Goal: Information Seeking & Learning: Learn about a topic

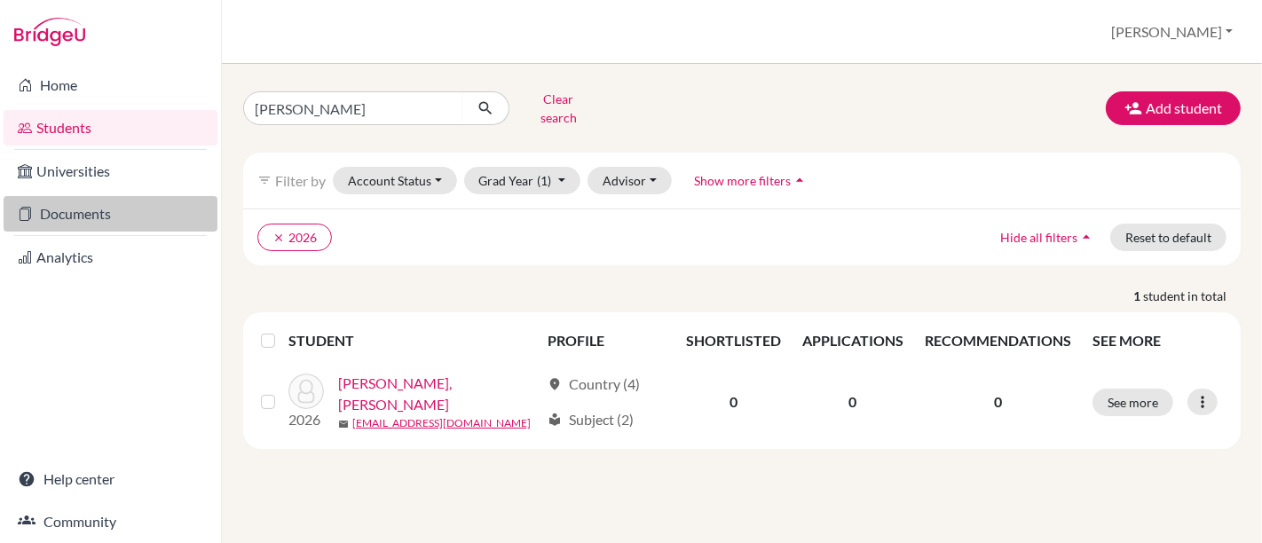
click at [86, 215] on link "Documents" at bounding box center [111, 214] width 214 height 36
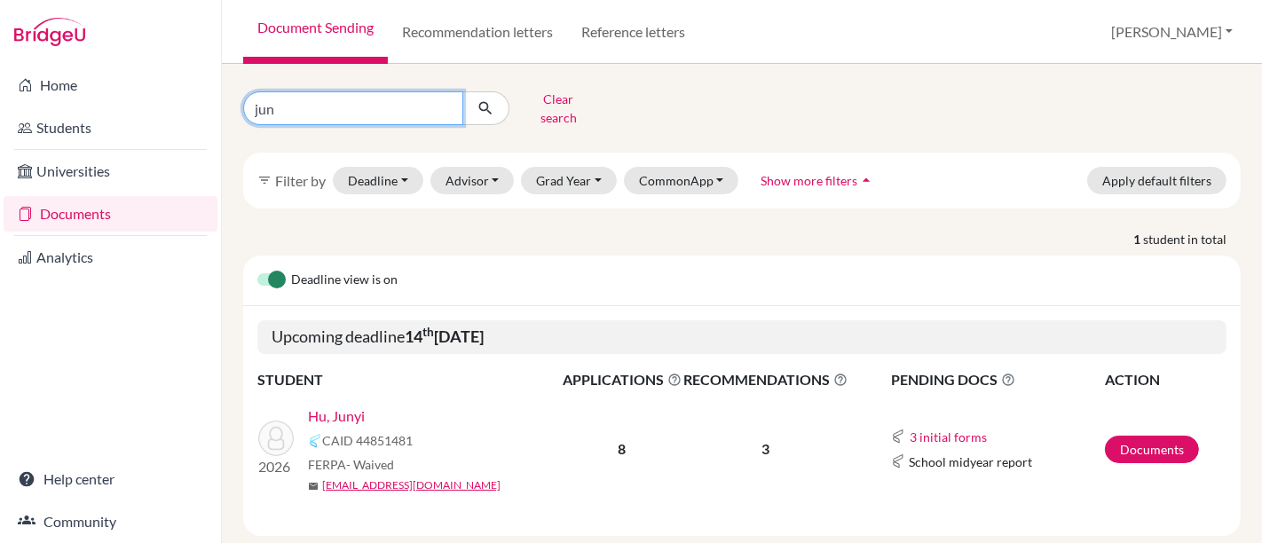
click at [352, 95] on input "jun" at bounding box center [353, 108] width 220 height 34
type input "j"
type input "pedro paiva"
click button "submit" at bounding box center [485, 108] width 47 height 34
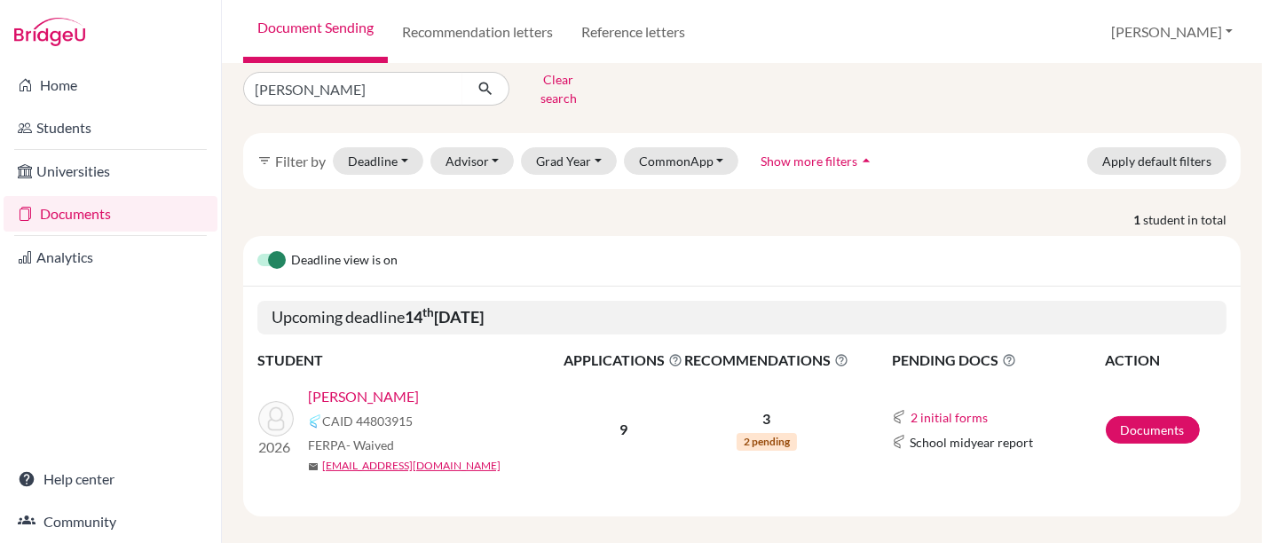
scroll to position [20, 0]
click at [344, 385] on link "[PERSON_NAME]" at bounding box center [363, 395] width 111 height 21
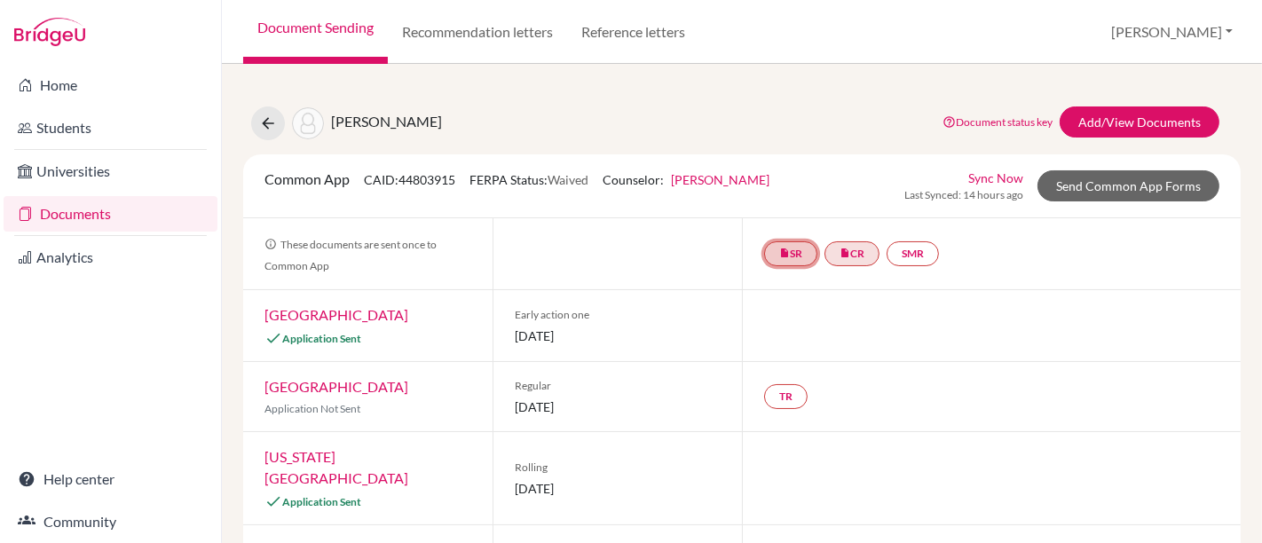
click at [784, 254] on link "insert_drive_file SR" at bounding box center [790, 253] width 53 height 25
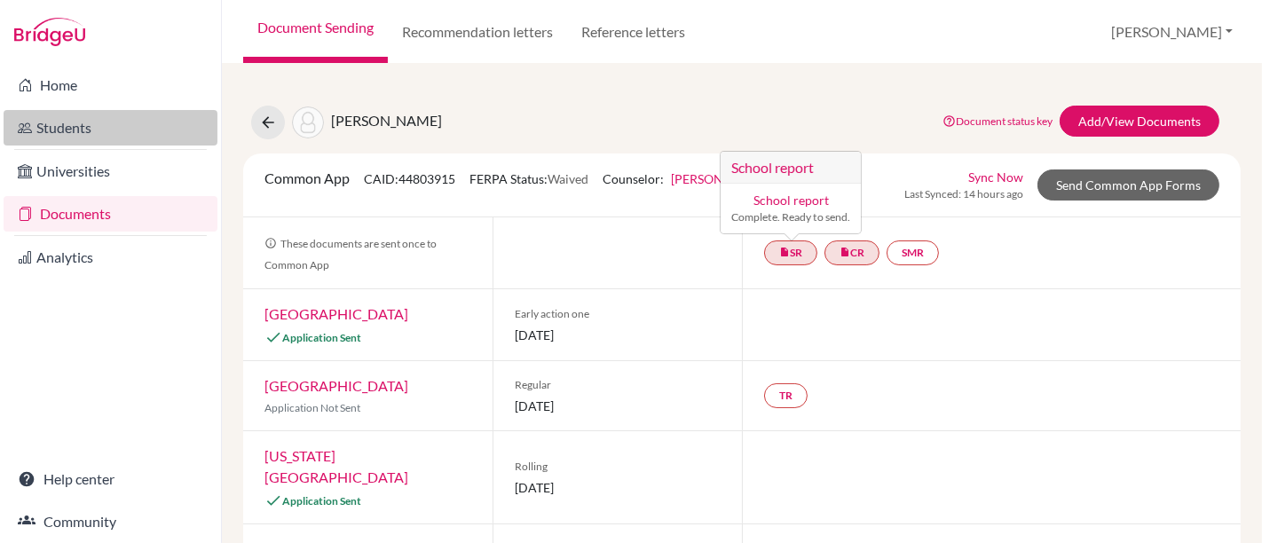
click at [65, 113] on link "Students" at bounding box center [111, 128] width 214 height 36
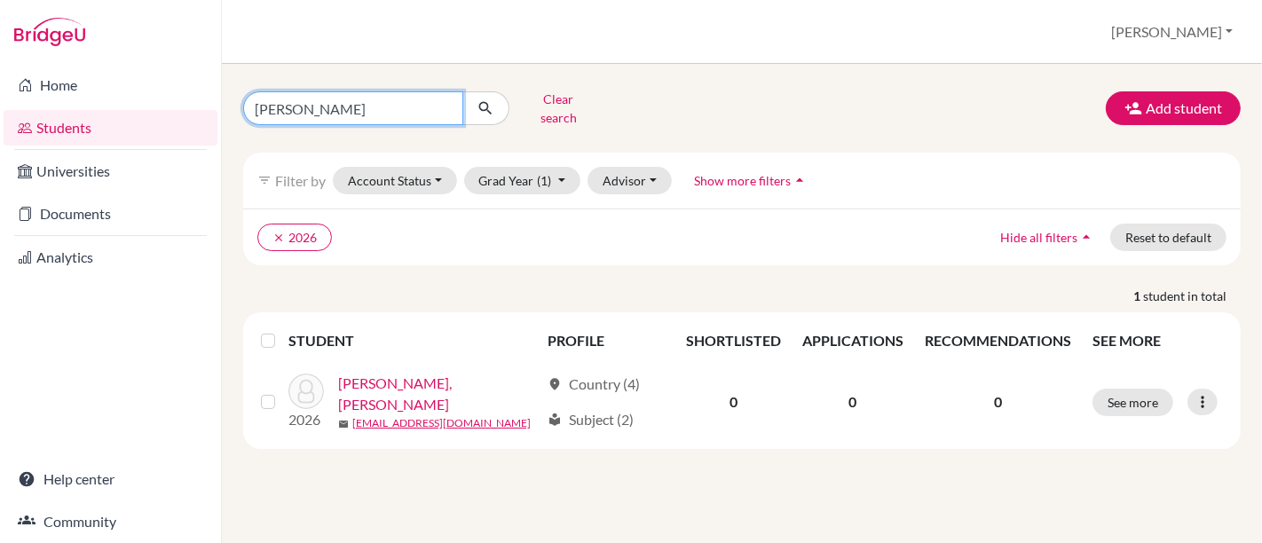
drag, startPoint x: 369, startPoint y: 99, endPoint x: 143, endPoint y: 50, distance: 231.8
click at [143, 50] on div "Home Students Universities Documents Analytics Help center Community Students o…" at bounding box center [631, 271] width 1262 height 543
type input "pedro paiva"
click button "submit" at bounding box center [485, 108] width 47 height 34
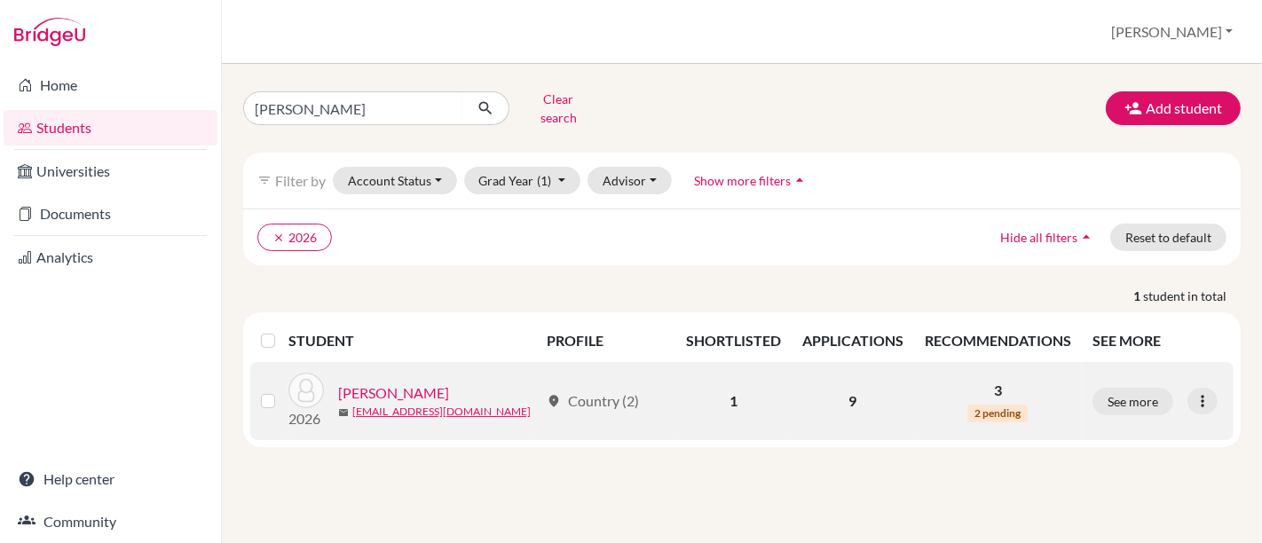
click at [383, 383] on link "Paiva, Pedro" at bounding box center [393, 393] width 111 height 21
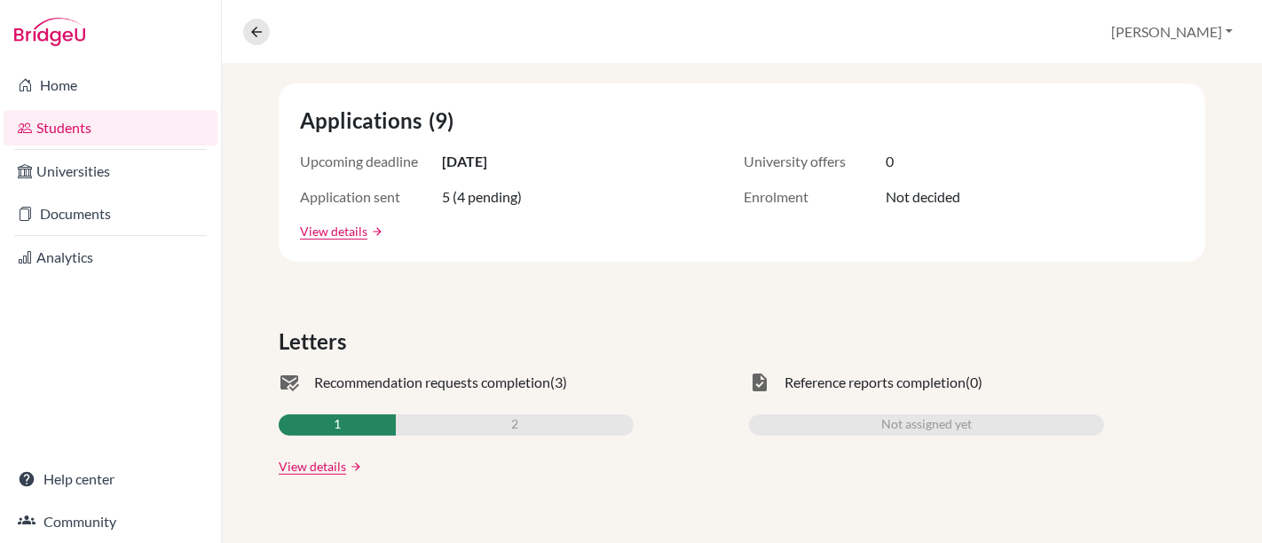
scroll to position [314, 0]
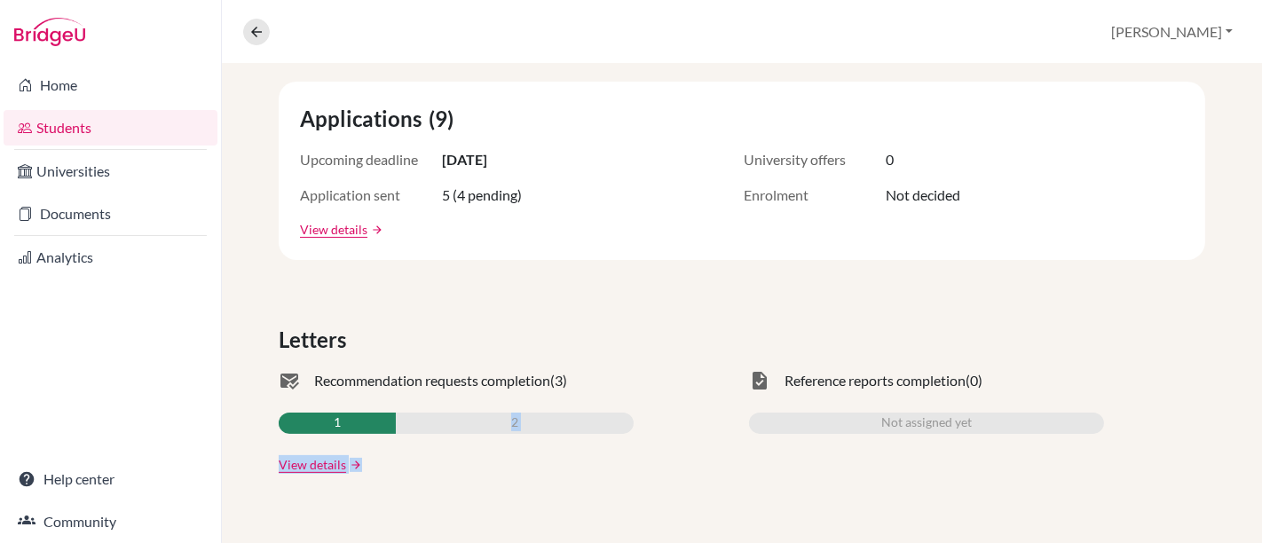
drag, startPoint x: 383, startPoint y: 373, endPoint x: 305, endPoint y: 423, distance: 91.8
click at [305, 423] on div "mark_email_read Recommendation requests completion (3) 1 2 View details arrow_f…" at bounding box center [456, 422] width 355 height 104
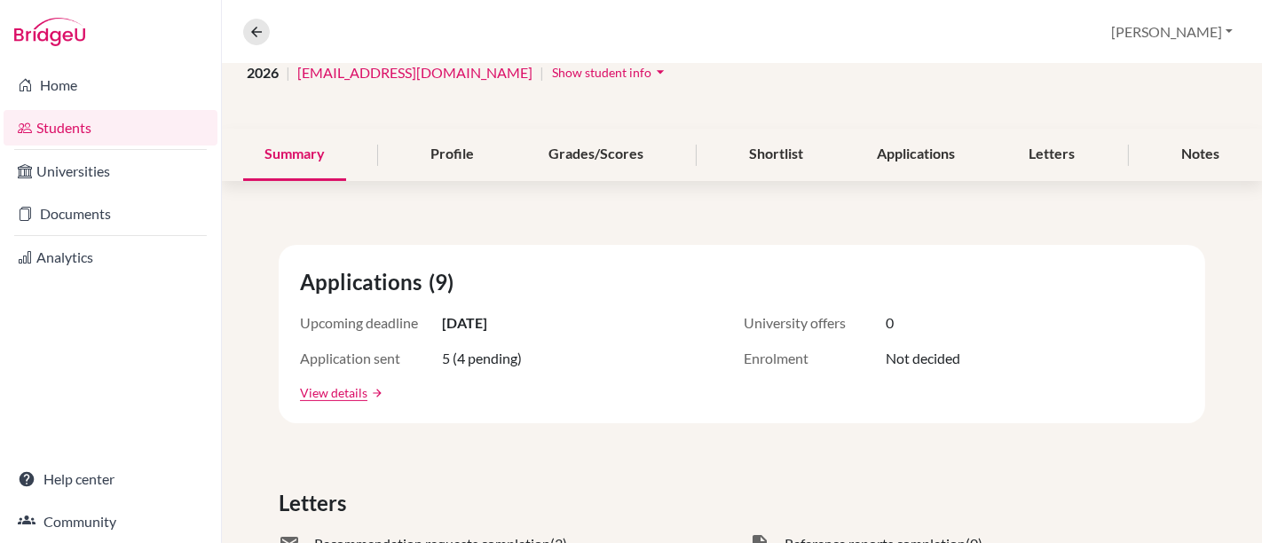
scroll to position [151, 0]
click at [1013, 148] on div "Letters" at bounding box center [1052, 155] width 89 height 52
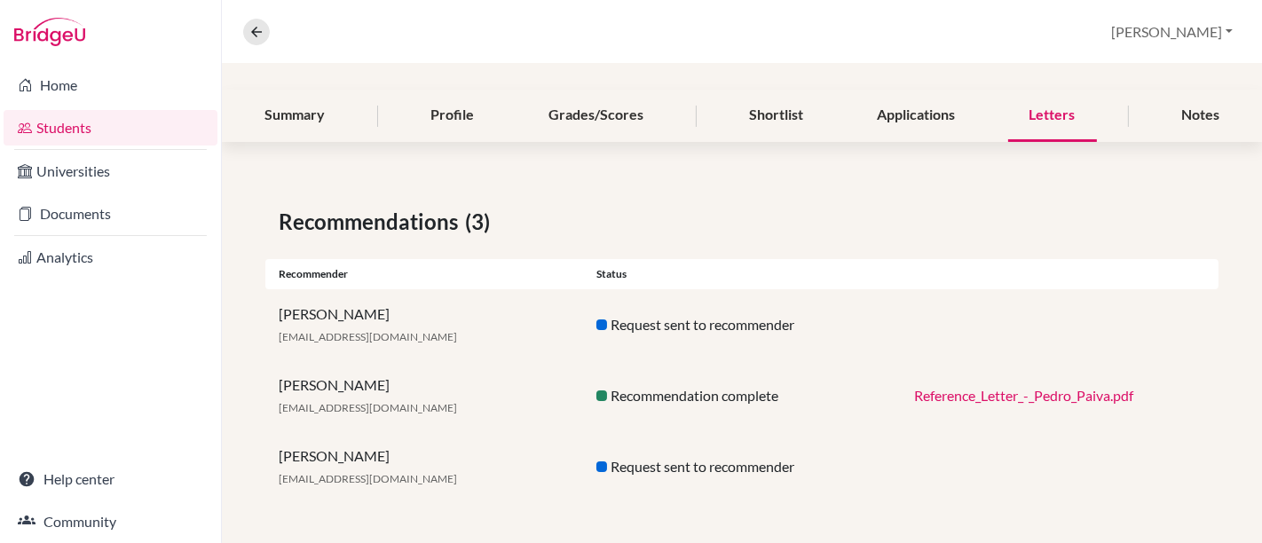
scroll to position [136, 0]
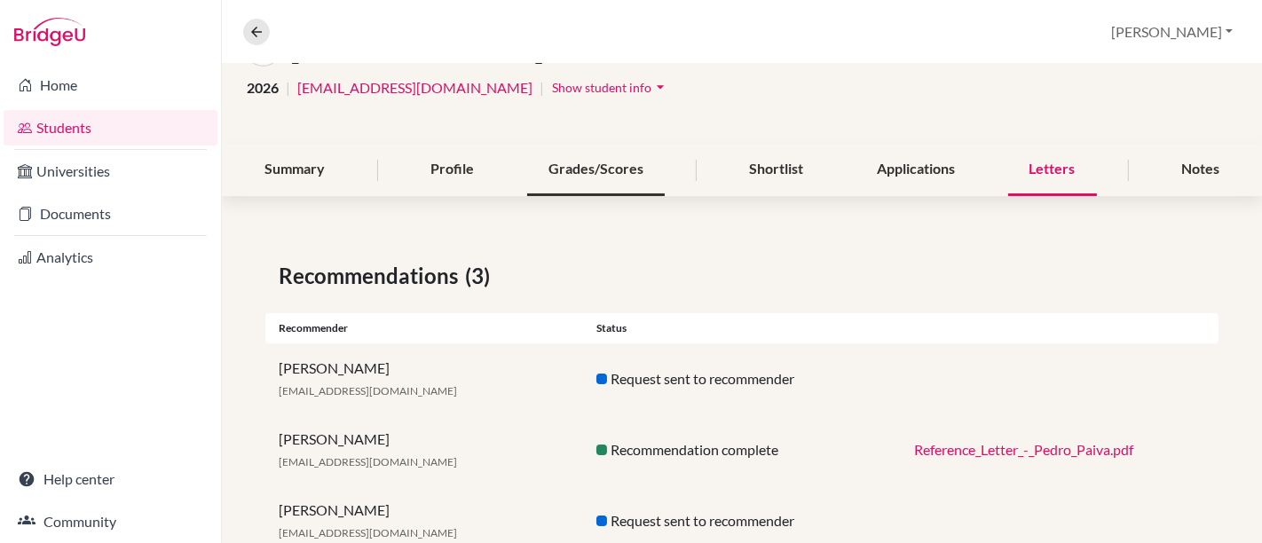
click at [607, 167] on div "Grades/Scores" at bounding box center [596, 170] width 138 height 52
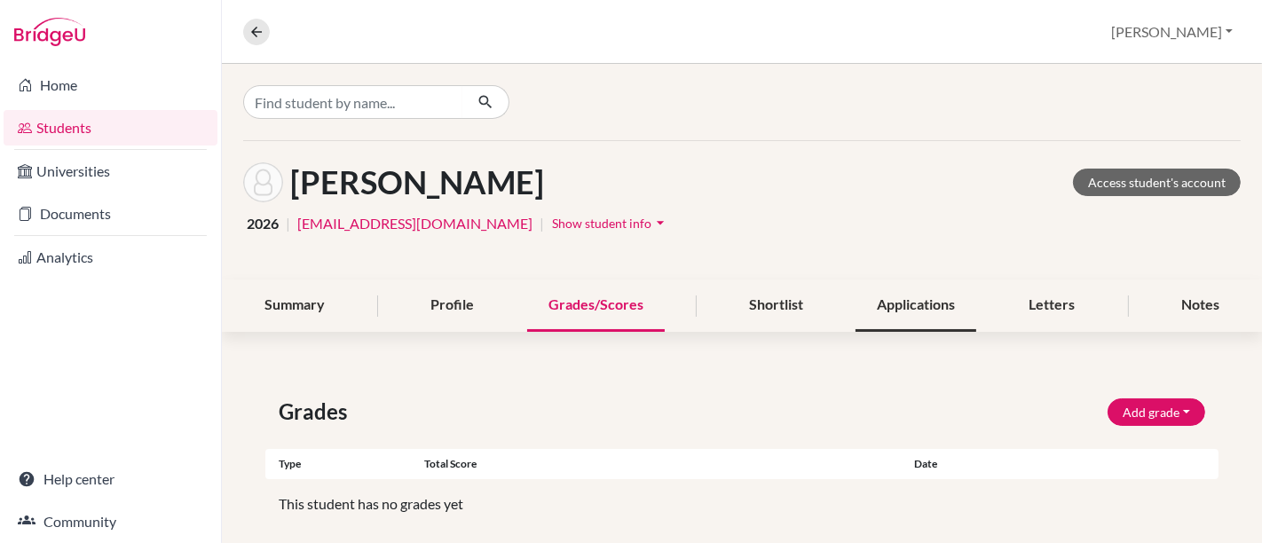
click at [943, 306] on div "Applications" at bounding box center [916, 306] width 121 height 52
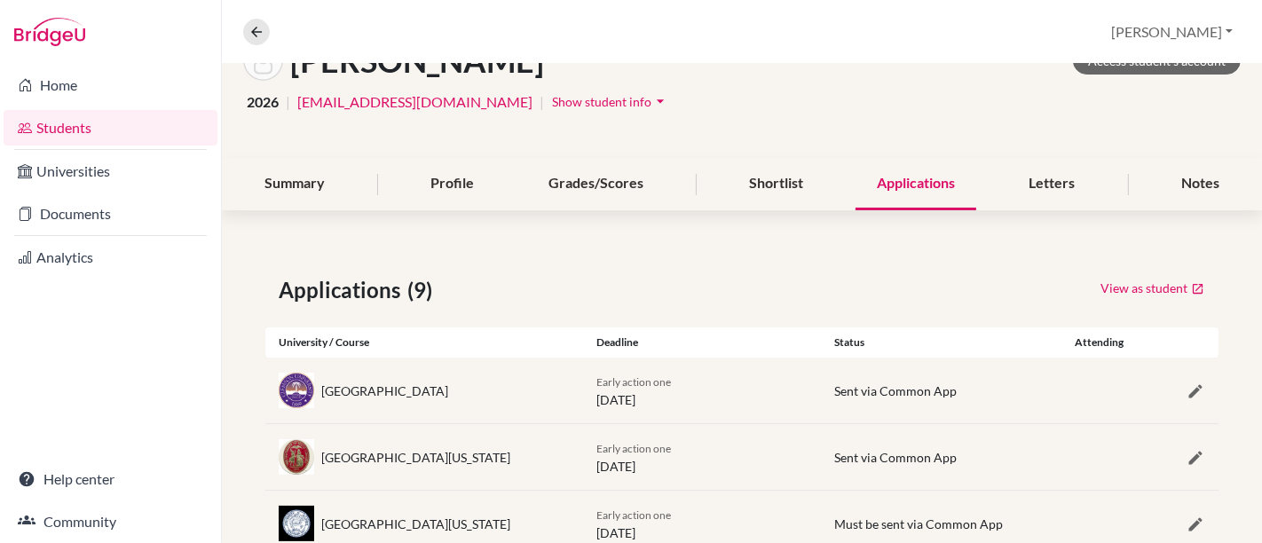
scroll to position [96, 0]
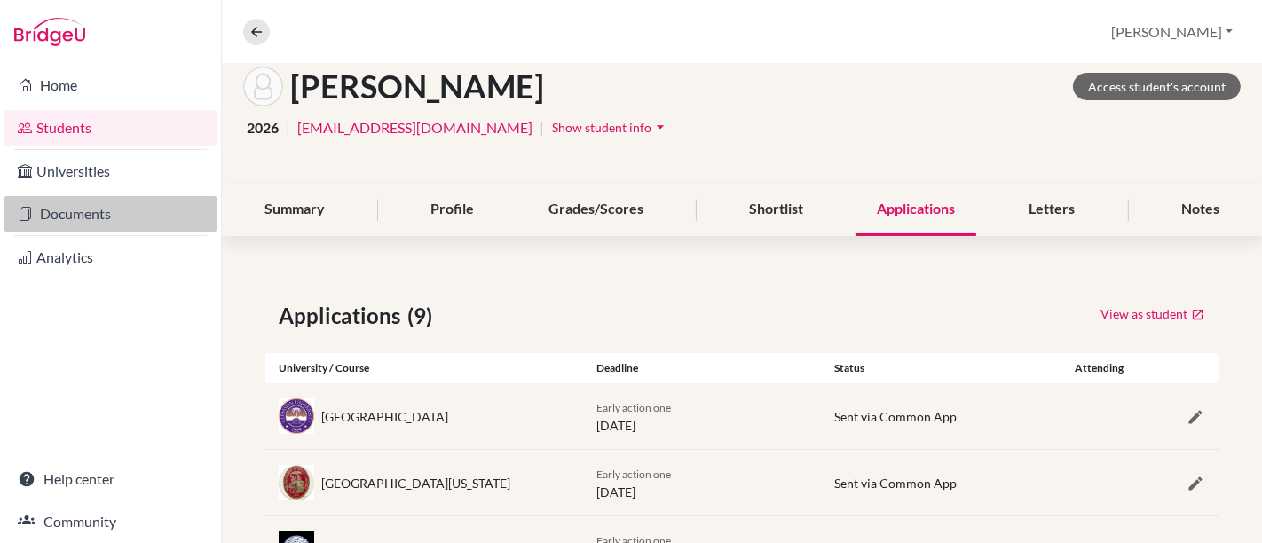
click at [68, 215] on link "Documents" at bounding box center [111, 214] width 214 height 36
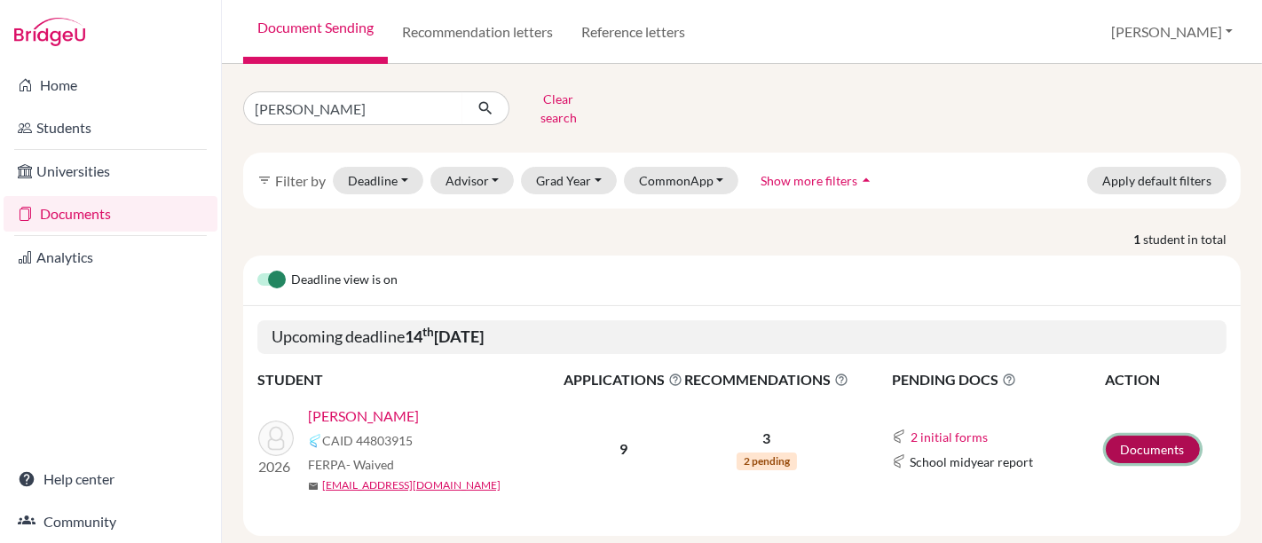
click at [1128, 436] on link "Documents" at bounding box center [1153, 450] width 94 height 28
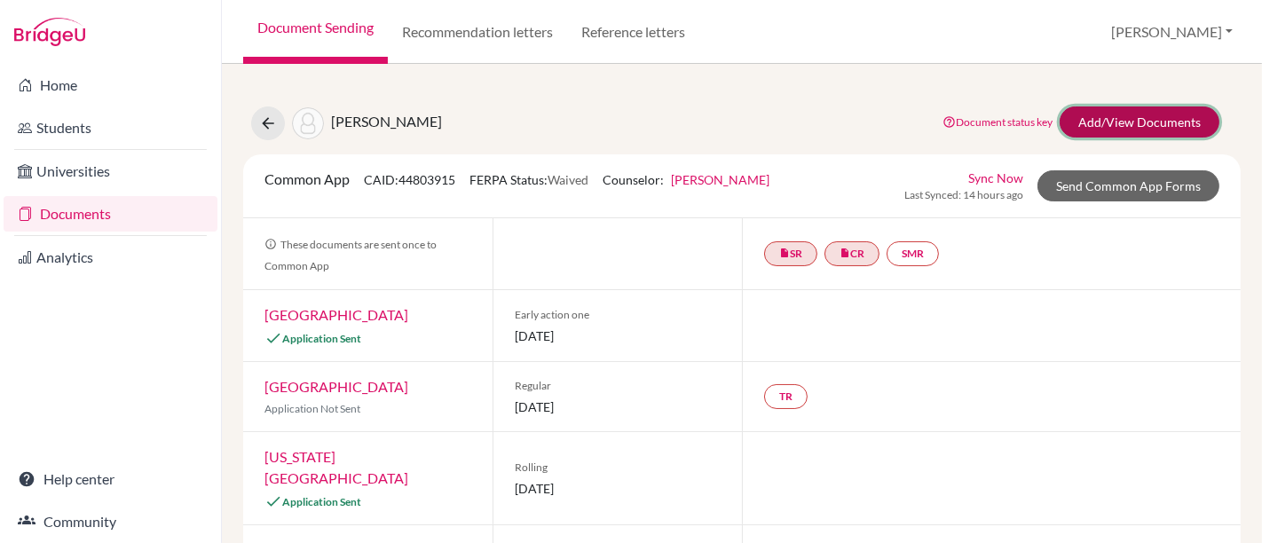
click at [1131, 120] on link "Add/View Documents" at bounding box center [1140, 122] width 160 height 31
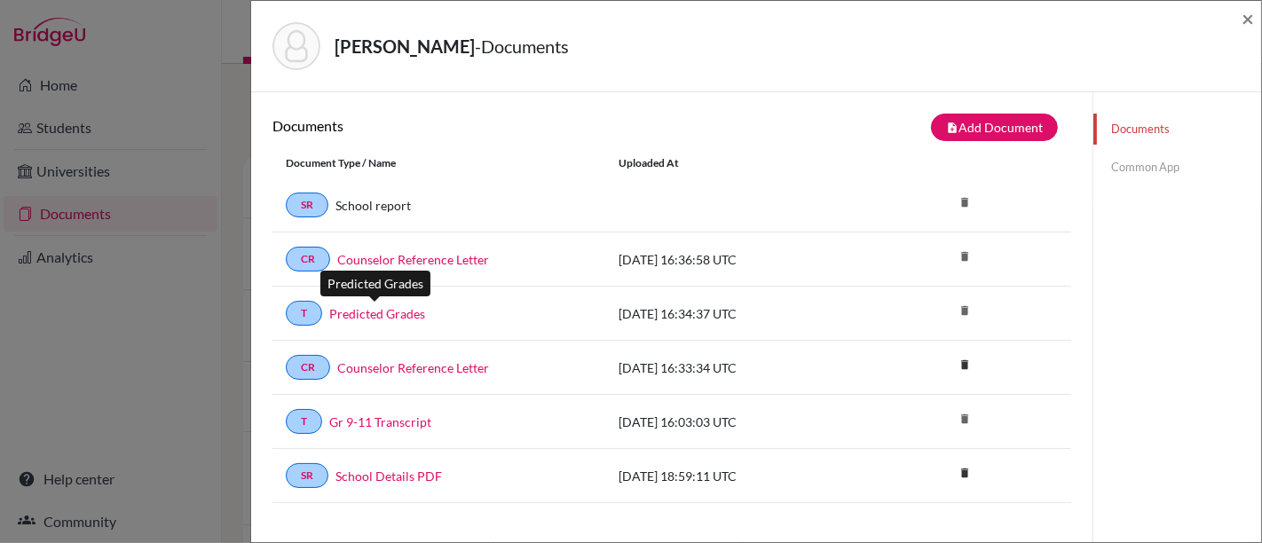
click at [398, 312] on link "Predicted Grades" at bounding box center [377, 313] width 96 height 19
